Goal: Task Accomplishment & Management: Use online tool/utility

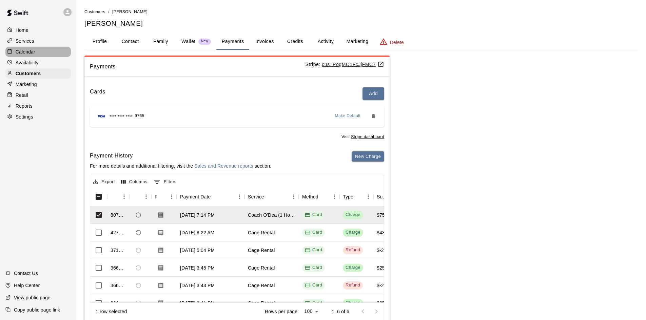
click at [40, 51] on div "Calendar" at bounding box center [37, 52] width 65 height 10
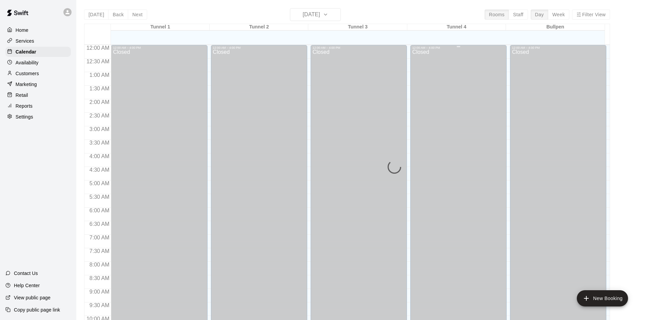
scroll to position [348, 0]
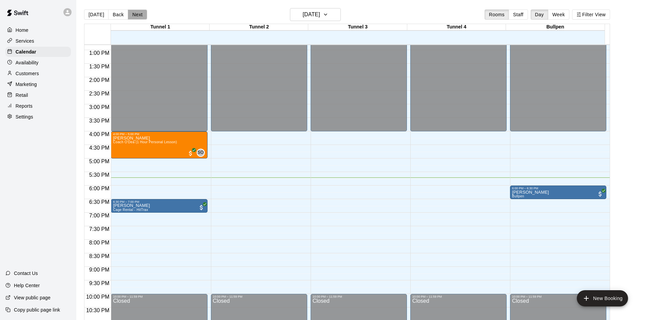
click at [131, 13] on button "Next" at bounding box center [137, 14] width 19 height 10
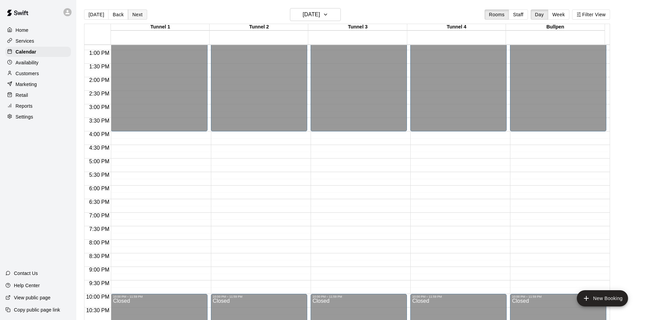
click at [129, 19] on button "Next" at bounding box center [137, 14] width 19 height 10
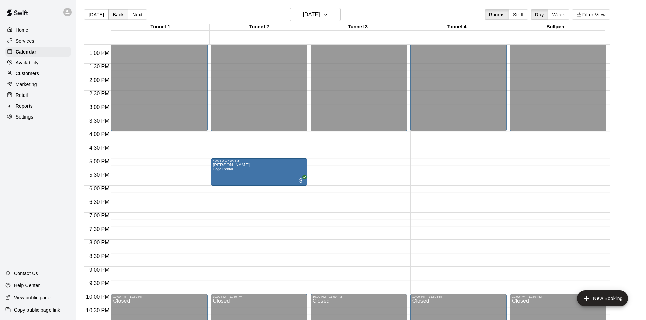
click at [111, 13] on button "Back" at bounding box center [118, 14] width 20 height 10
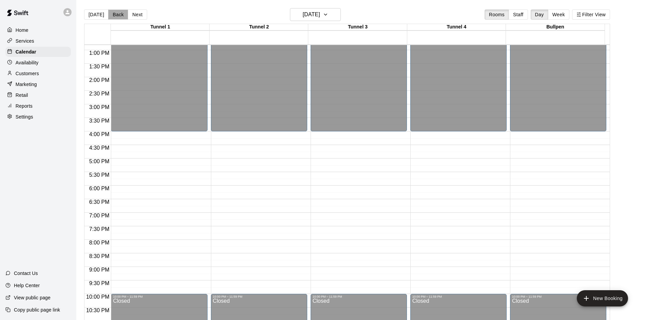
click at [112, 13] on button "Back" at bounding box center [118, 14] width 20 height 10
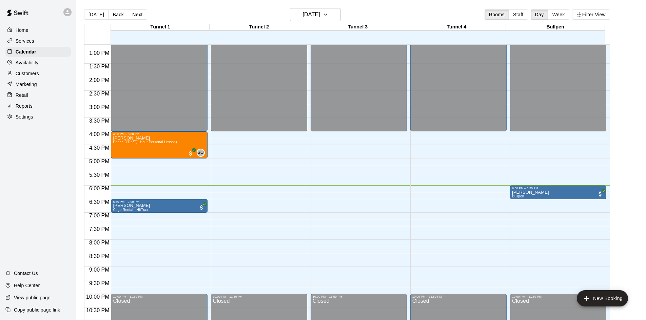
click at [52, 65] on div "Availability" at bounding box center [37, 63] width 65 height 10
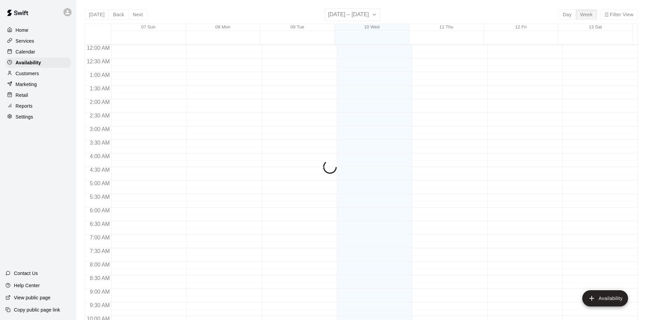
scroll to position [368, 0]
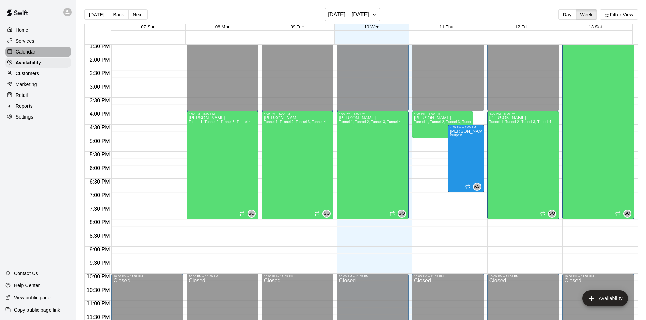
click at [34, 54] on p "Calendar" at bounding box center [26, 51] width 20 height 7
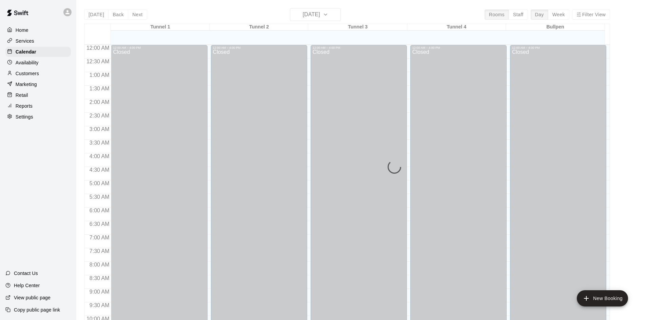
scroll to position [348, 0]
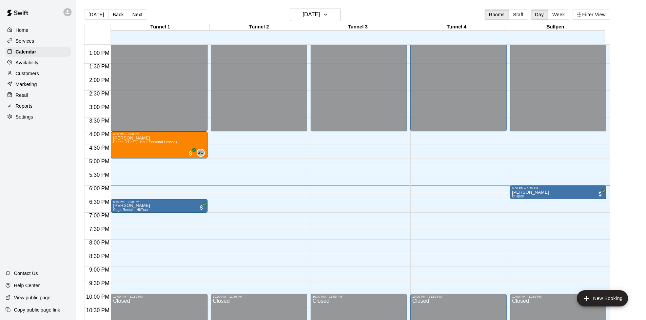
click at [232, 14] on div "Today Back Next Wednesday Sep 10 Rooms Staff Day Week Filter View" at bounding box center [347, 16] width 526 height 16
click at [76, 71] on main "[DATE] Back [DATE][DATE] Rooms Staff Day Week Filter View Tunnel 1 10 Wed Tunne…" at bounding box center [361, 165] width 570 height 331
click at [41, 78] on div "Customers" at bounding box center [37, 74] width 65 height 10
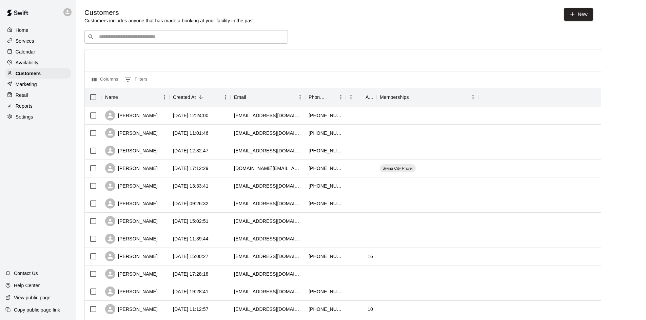
click at [178, 45] on div "​ ​ Columns 0 Filters Name Created At Email Phone Number Age Memberships Theres…" at bounding box center [342, 298] width 517 height 536
click at [214, 39] on input "Search customers by name or email" at bounding box center [191, 37] width 188 height 7
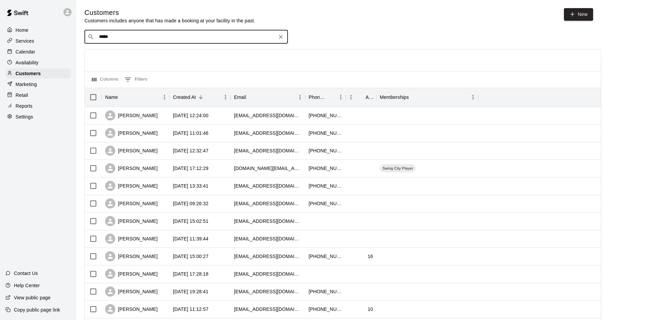
type input "******"
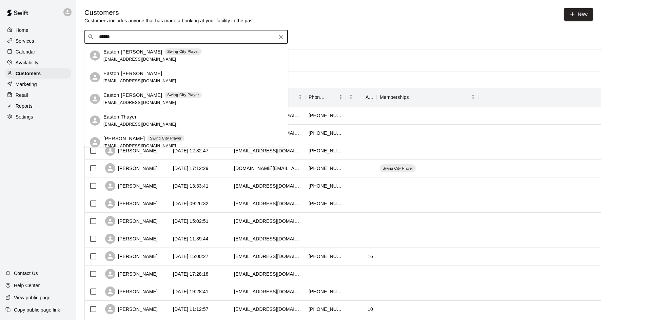
click at [181, 58] on div "Easton McClelland Swing City Player jmcc118@hotmail.com" at bounding box center [152, 55] width 98 height 15
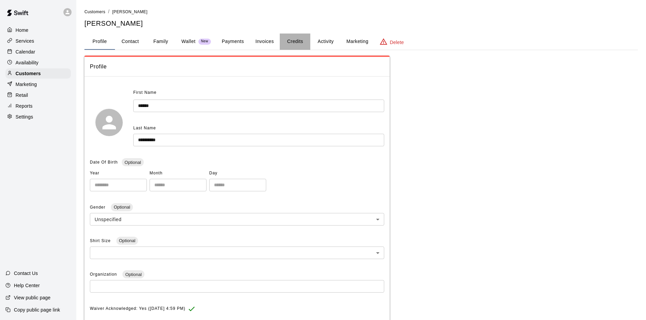
click at [288, 42] on button "Credits" at bounding box center [295, 42] width 31 height 16
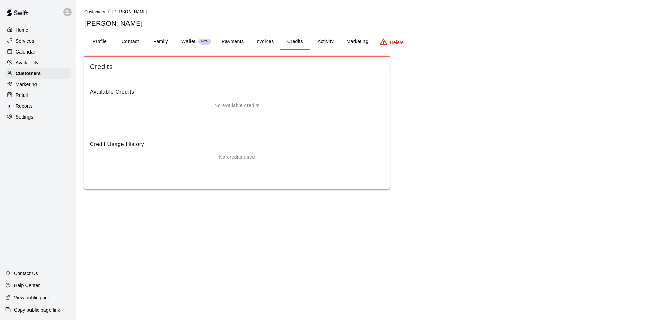
click at [279, 42] on button "Invoices" at bounding box center [264, 42] width 31 height 16
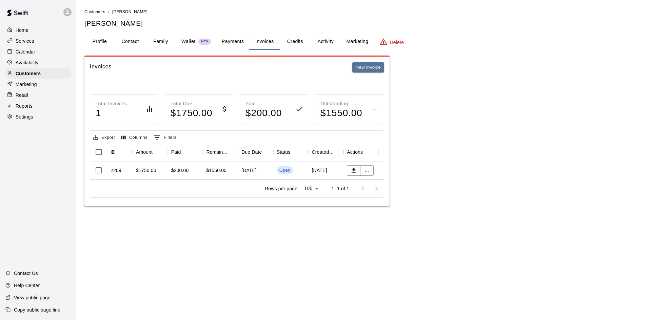
click at [273, 42] on button "Invoices" at bounding box center [264, 42] width 31 height 16
click at [26, 53] on p "Calendar" at bounding box center [26, 51] width 20 height 7
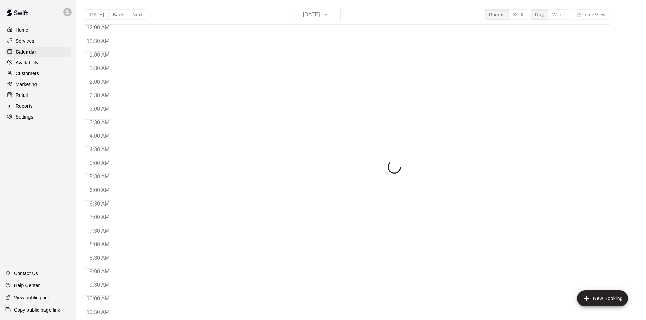
scroll to position [348, 0]
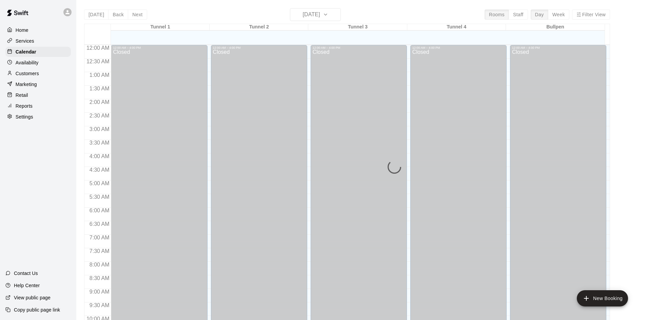
scroll to position [348, 0]
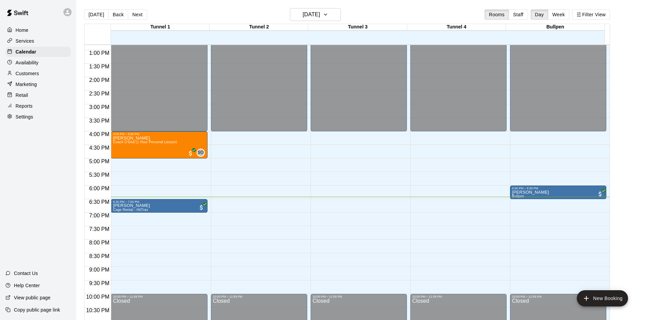
click at [633, 160] on main "[DATE] Back [DATE][DATE] Rooms Staff Day Week Filter View Tunnel 1 10 Wed Tunne…" at bounding box center [361, 168] width 564 height 320
click at [255, 206] on div "12:00 AM – 4:00 PM Closed 10:00 PM – 11:59 PM Closed" at bounding box center [259, 22] width 96 height 651
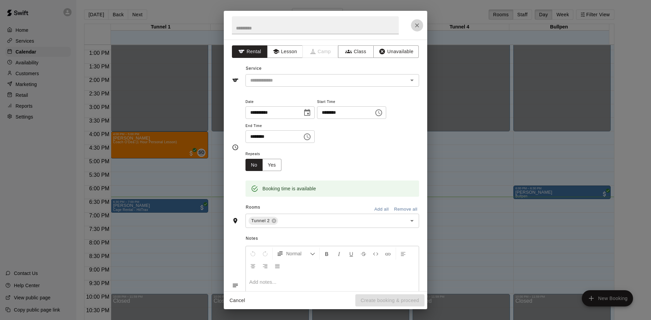
click at [418, 27] on icon "Close" at bounding box center [417, 25] width 7 height 7
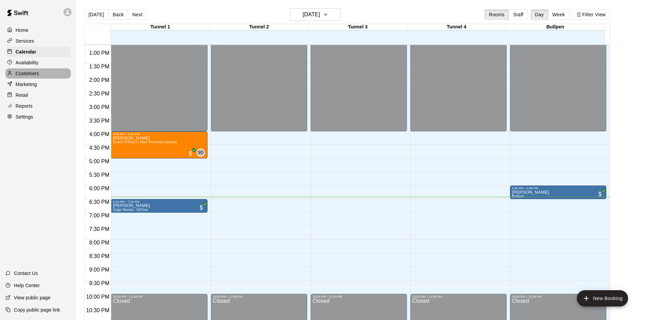
click at [35, 74] on p "Customers" at bounding box center [27, 73] width 23 height 7
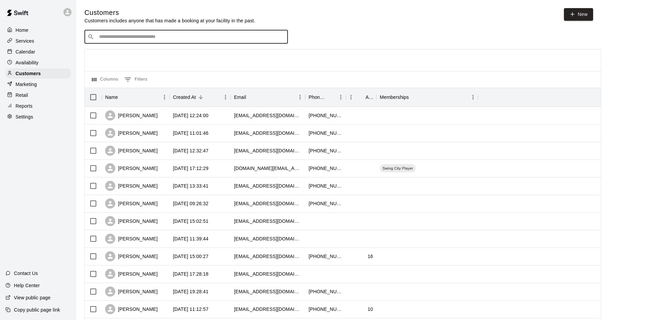
click at [162, 40] on input "Search customers by name or email" at bounding box center [191, 37] width 188 height 7
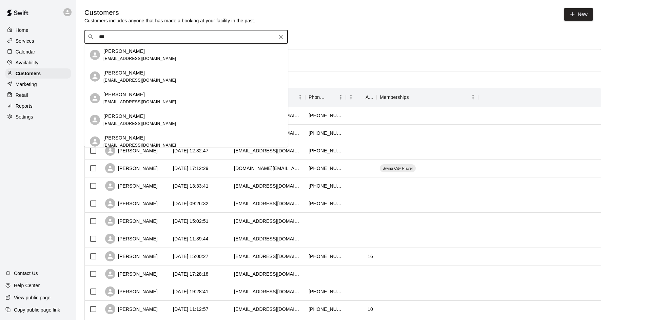
scroll to position [527, 0]
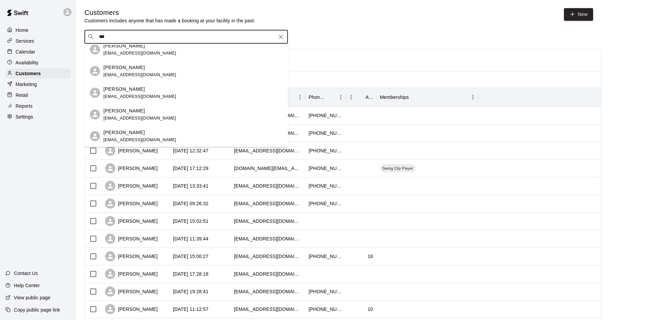
type input "***"
click at [54, 143] on div "Home Services Calendar Availability Customers Marketing Retail Reports Settings…" at bounding box center [38, 160] width 76 height 320
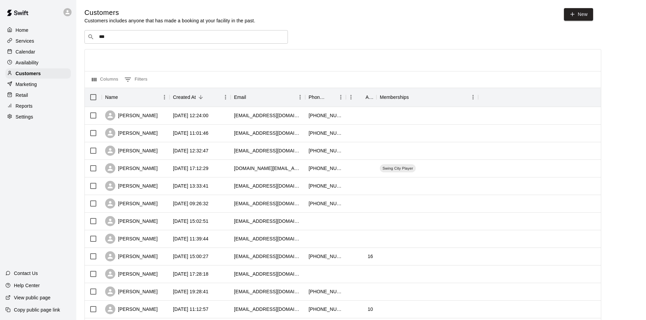
click at [369, 46] on div "​ *** ​ Columns 0 Filters Name Created At Email Phone Number Age Memberships [P…" at bounding box center [342, 298] width 517 height 536
click at [345, 37] on div "​ *** ​" at bounding box center [342, 37] width 517 height 14
click at [139, 40] on input "***" at bounding box center [186, 37] width 178 height 7
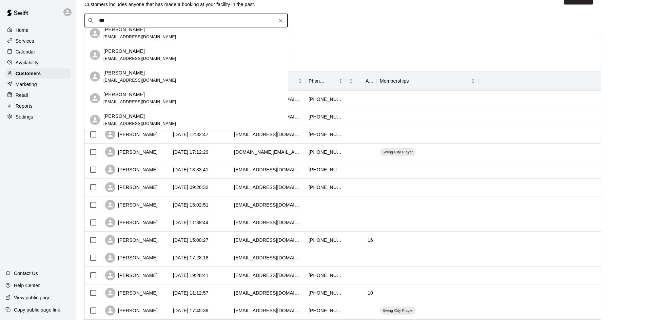
scroll to position [0, 0]
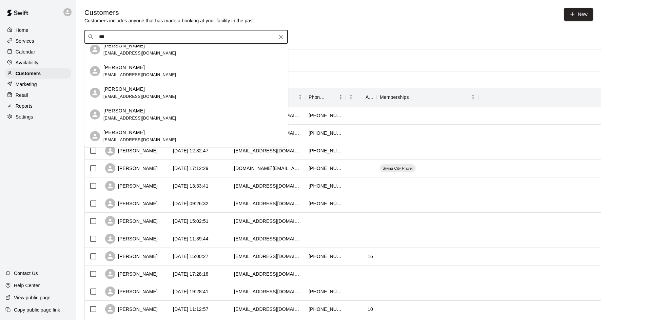
click at [181, 109] on div "[PERSON_NAME] [EMAIL_ADDRESS][DOMAIN_NAME]" at bounding box center [192, 115] width 179 height 15
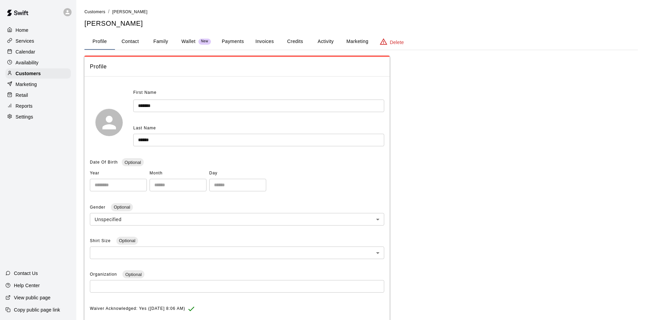
click at [131, 43] on button "Contact" at bounding box center [130, 42] width 31 height 16
select select "**"
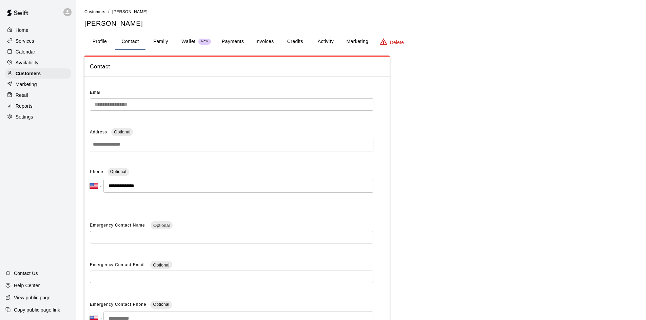
click at [162, 42] on button "Family" at bounding box center [160, 42] width 31 height 16
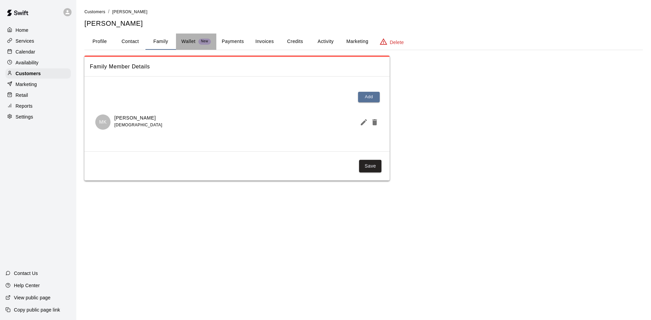
click at [194, 41] on p "Wallet" at bounding box center [188, 41] width 14 height 7
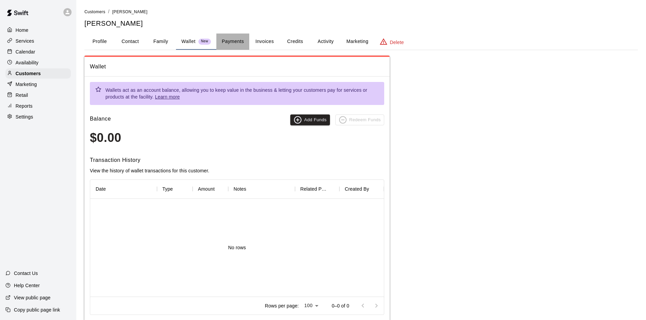
click at [226, 38] on button "Payments" at bounding box center [232, 42] width 33 height 16
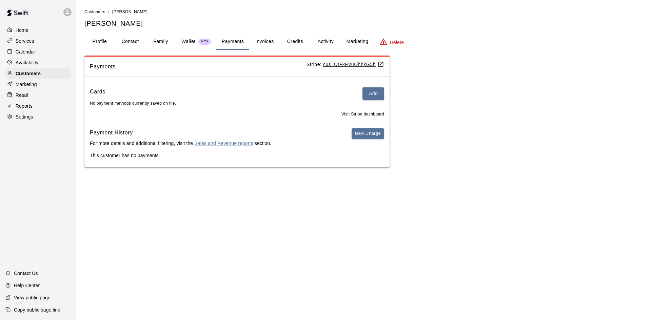
click at [270, 42] on button "Invoices" at bounding box center [264, 42] width 31 height 16
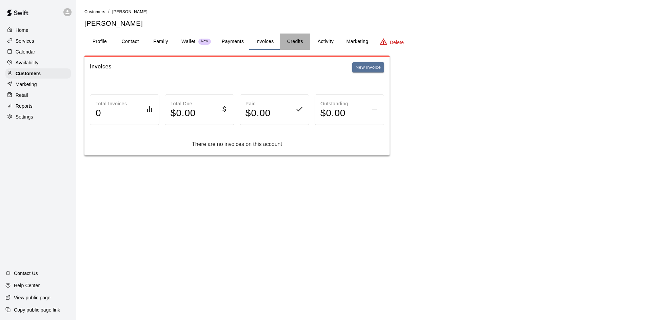
click at [297, 40] on button "Credits" at bounding box center [295, 42] width 31 height 16
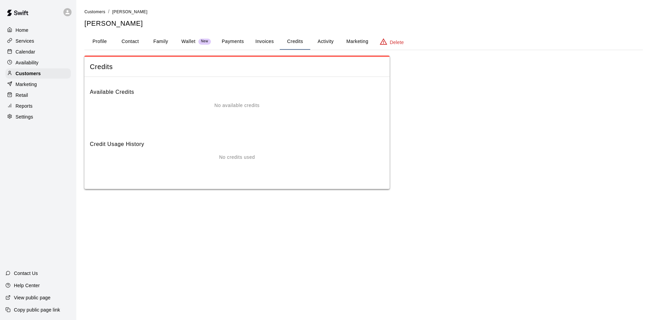
click at [113, 39] on button "Profile" at bounding box center [99, 42] width 31 height 16
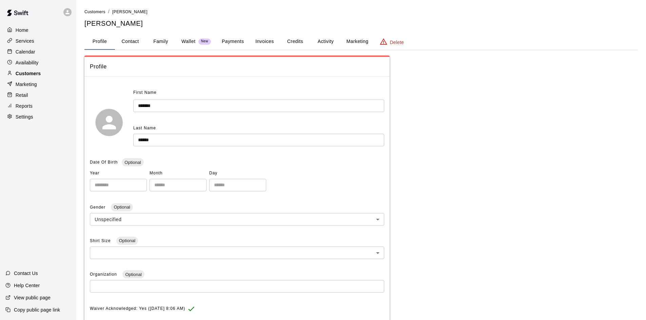
click at [34, 75] on p "Customers" at bounding box center [28, 73] width 25 height 7
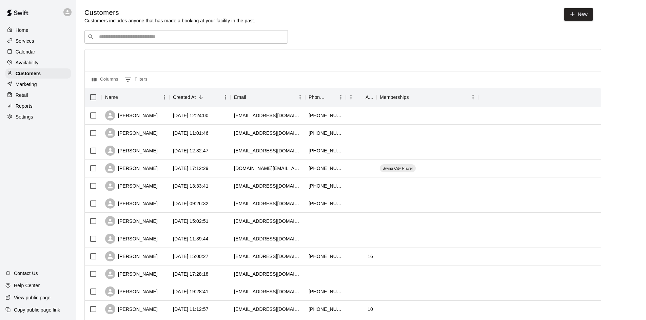
click at [124, 34] on div "​ ​" at bounding box center [185, 37] width 203 height 14
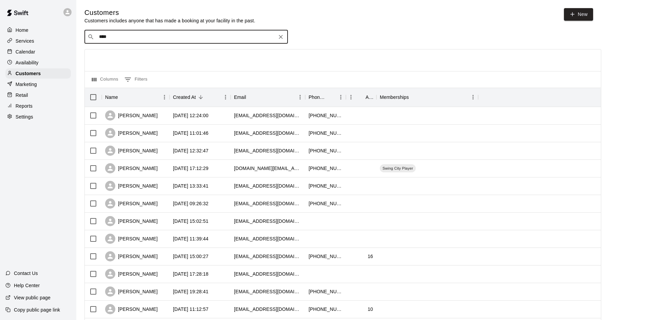
type input "*****"
click at [113, 47] on div "Swing City Swing City Player [EMAIL_ADDRESS][DOMAIN_NAME]" at bounding box center [185, 56] width 203 height 22
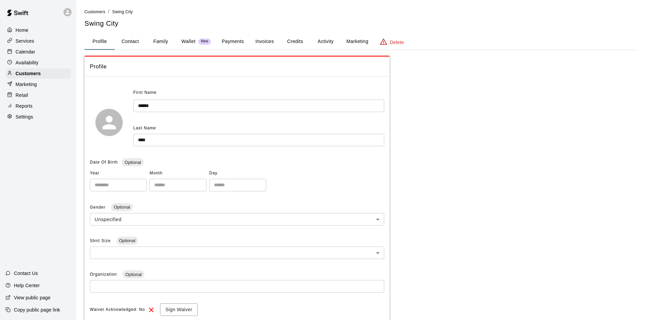
click at [226, 41] on button "Payments" at bounding box center [232, 42] width 33 height 16
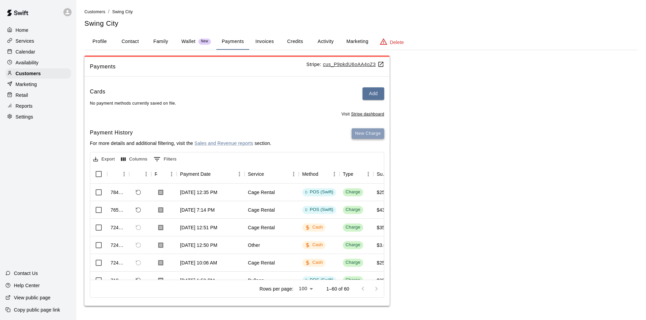
click at [365, 136] on button "New Charge" at bounding box center [368, 134] width 33 height 11
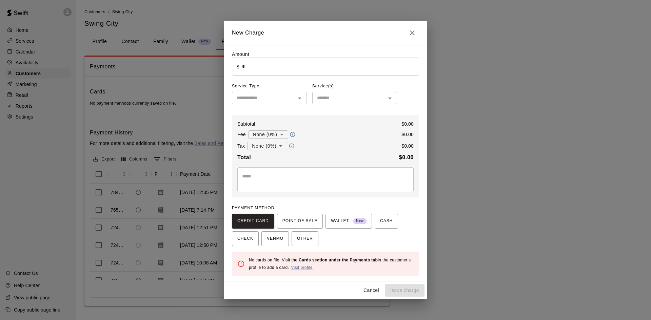
click at [279, 68] on input "*" at bounding box center [330, 67] width 177 height 18
click at [258, 103] on div "​" at bounding box center [269, 98] width 75 height 13
type input "*****"
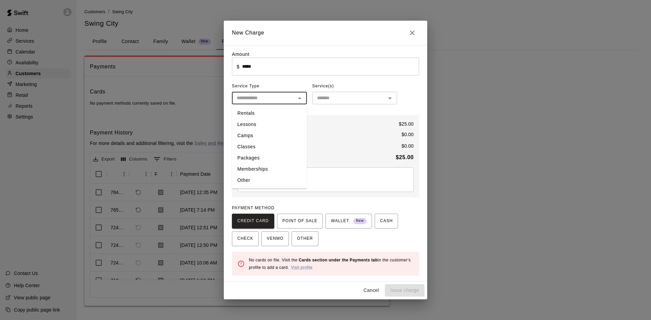
click at [255, 110] on li "Rentals" at bounding box center [269, 113] width 75 height 11
type input "*******"
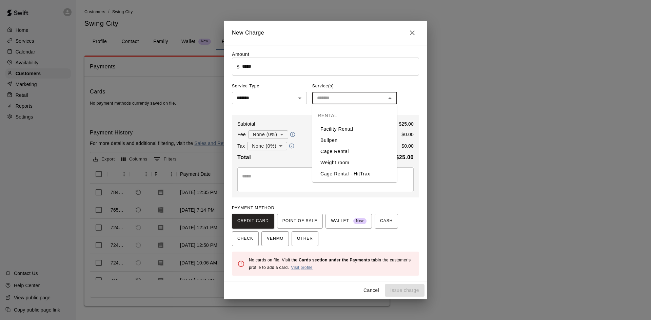
click at [322, 101] on input "text" at bounding box center [349, 98] width 70 height 8
click at [343, 149] on li "Cage Rental" at bounding box center [354, 151] width 85 height 11
type input "**********"
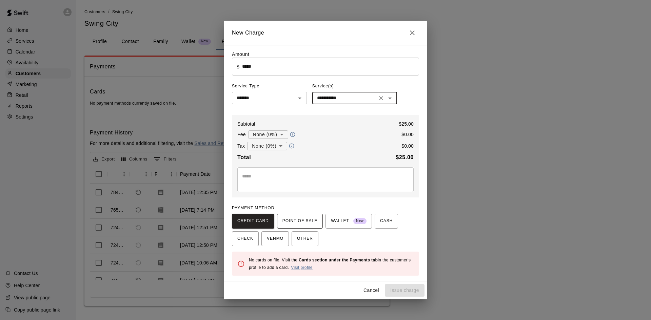
click at [303, 223] on span "POINT OF SALE" at bounding box center [299, 221] width 35 height 11
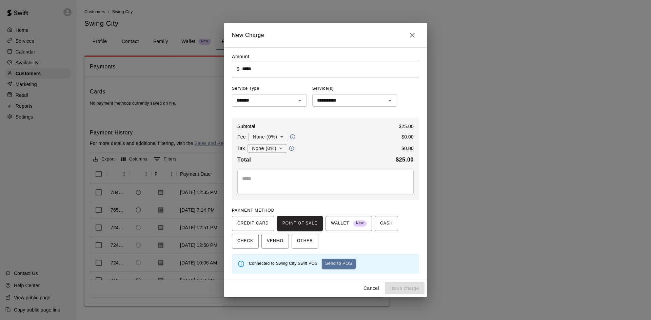
click at [345, 267] on button "Send to POS" at bounding box center [339, 264] width 34 height 10
type input "*"
